Goal: Information Seeking & Learning: Learn about a topic

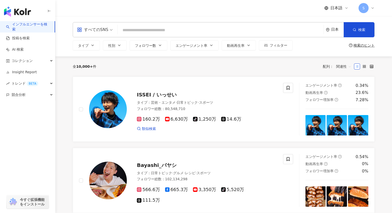
click at [205, 66] on div "全 10,000+ 件 配列： 関連性" at bounding box center [224, 66] width 302 height 8
click at [178, 30] on input "search" at bounding box center [221, 30] width 202 height 10
paste input "**********"
type input "**********"
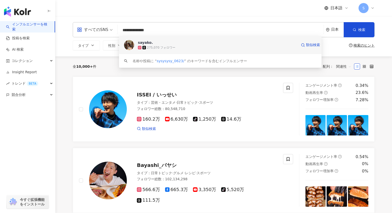
click at [158, 43] on span "sayako." at bounding box center [217, 42] width 159 height 5
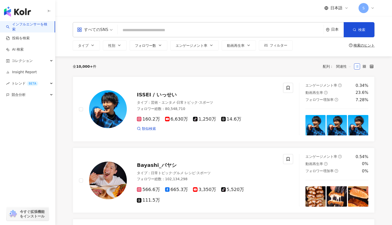
click at [264, 28] on input "search" at bounding box center [221, 30] width 202 height 10
paste input "**********"
type input "**********"
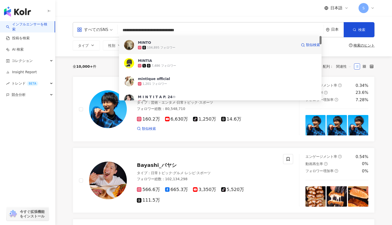
click at [154, 44] on span "MINTO" at bounding box center [217, 42] width 159 height 5
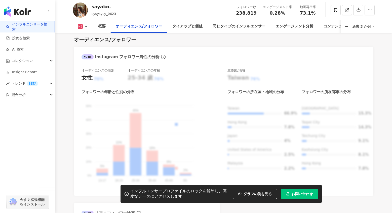
scroll to position [491, 0]
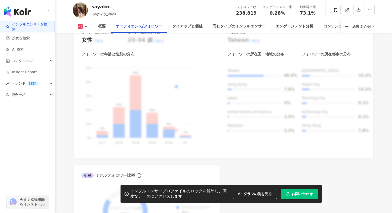
click at [204, 120] on div "フォロワーの年齢と性別の分布 男 女性 50% 50% 40% 40% 30% 30% 20% 20% 10% 10% 0% 0% 5% 22% 45% 18…" at bounding box center [151, 101] width 138 height 99
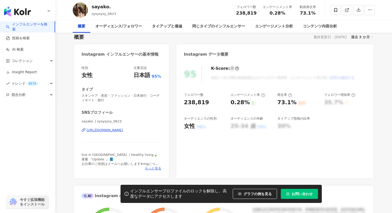
scroll to position [0, 0]
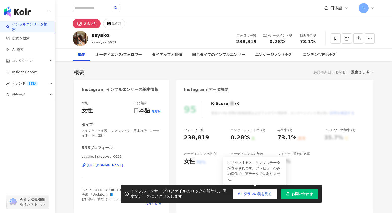
click at [252, 194] on span "グラフの例を見る" at bounding box center [258, 194] width 28 height 4
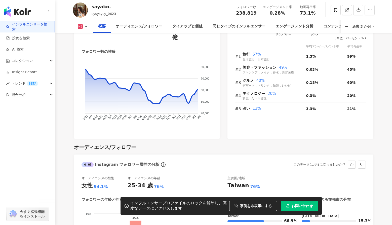
scroll to position [448, 0]
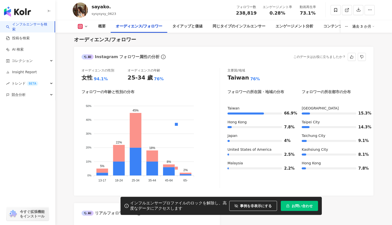
drag, startPoint x: 365, startPoint y: 78, endPoint x: 359, endPoint y: 80, distance: 5.7
click at [364, 78] on div "主要国/地域 [GEOGRAPHIC_DATA] 76% フォロワーの所在国・地域の分布 フォロワーの所在都市の分布 [GEOGRAPHIC_DATA] 66…" at bounding box center [297, 128] width 139 height 120
click at [103, 8] on div "sayako." at bounding box center [104, 7] width 24 height 6
click at [85, 13] on img at bounding box center [80, 10] width 15 height 15
drag, startPoint x: 290, startPoint y: 225, endPoint x: 55, endPoint y: 154, distance: 245.5
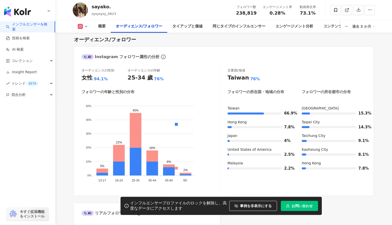
click at [55, 154] on div "インフルエンサーを検索 投稿を検索 AI 検索 コレクション Insight Report トレンド BETA 競合分析 今すぐ拡張機能をインストール" at bounding box center [27, 123] width 55 height 204
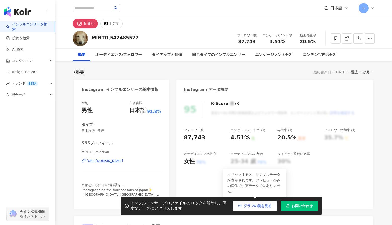
click at [246, 204] on span "グラフの例を見る" at bounding box center [258, 206] width 28 height 4
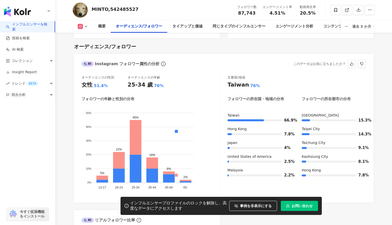
scroll to position [453, 0]
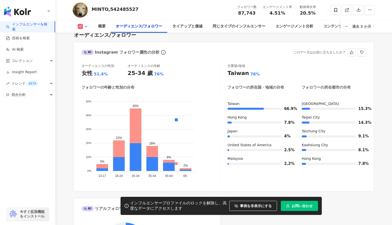
drag, startPoint x: 306, startPoint y: 174, endPoint x: 313, endPoint y: 175, distance: 7.1
click at [306, 174] on div "主要国/地域 [GEOGRAPHIC_DATA] 76% フォロワーの所在国・地域の分布 フォロワーの所在都市の分布 [GEOGRAPHIC_DATA] 66…" at bounding box center [297, 124] width 139 height 120
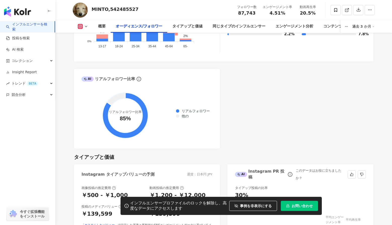
scroll to position [567, 0]
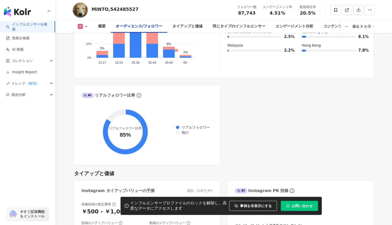
click at [310, 67] on div "オーディエンスの性別 女性 51.4% オーディエンスの年齢 25-34 歲 76% フォロワーの年齢と性別の分布 男 女性 50% 50% 40% 40% …" at bounding box center [224, 11] width 300 height 133
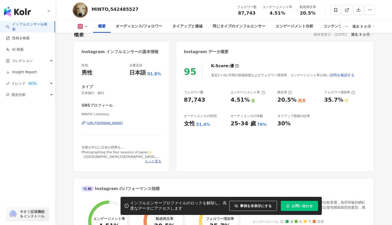
scroll to position [0, 0]
